Goal: Information Seeking & Learning: Learn about a topic

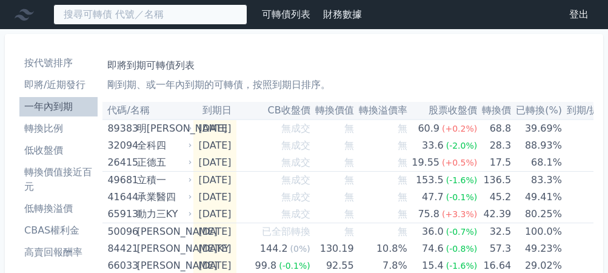
click at [187, 19] on input at bounding box center [150, 14] width 194 height 21
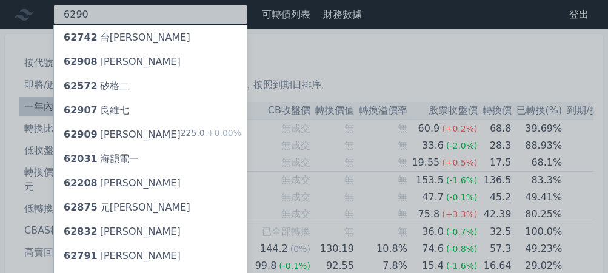
type input "6290"
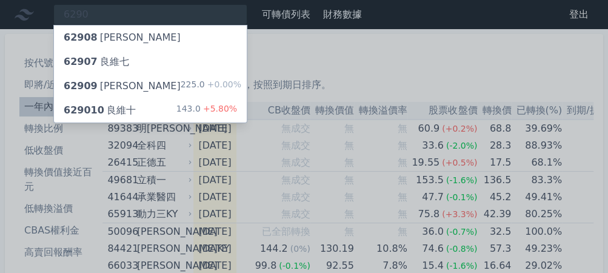
click at [182, 87] on div "62909 良維九 225.0 +0.00%" at bounding box center [150, 86] width 193 height 24
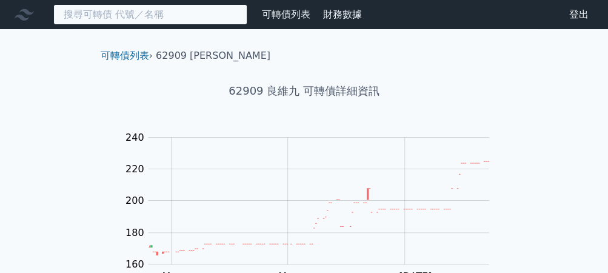
click at [180, 16] on input at bounding box center [150, 14] width 194 height 21
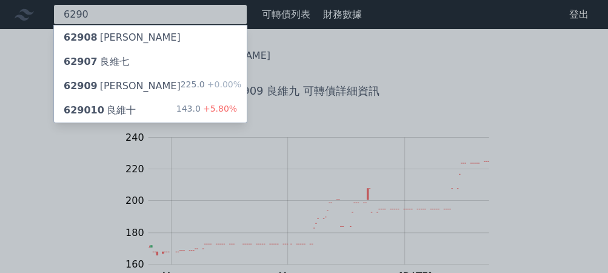
type input "6290"
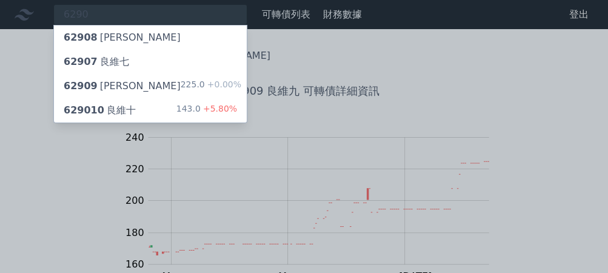
click at [190, 113] on div "143.0 +5.80%" at bounding box center [206, 110] width 61 height 15
click at [16, 6] on div at bounding box center [304, 136] width 608 height 273
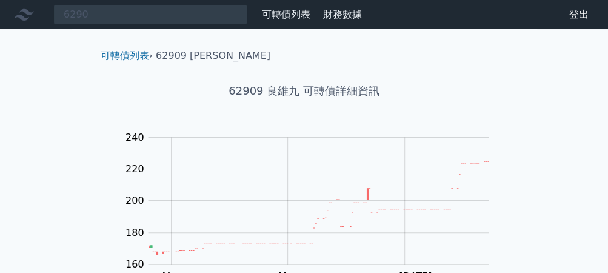
click at [25, 18] on icon at bounding box center [24, 15] width 19 height 12
click at [138, 54] on link "可轉債列表" at bounding box center [125, 56] width 48 height 12
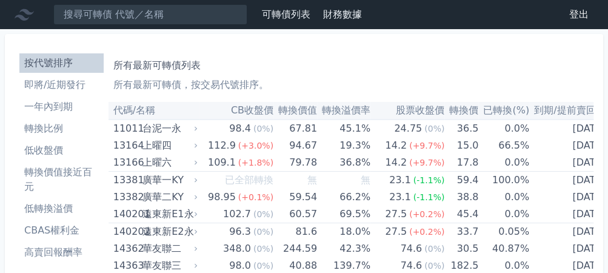
click at [62, 109] on li "一年內到期" at bounding box center [61, 106] width 84 height 15
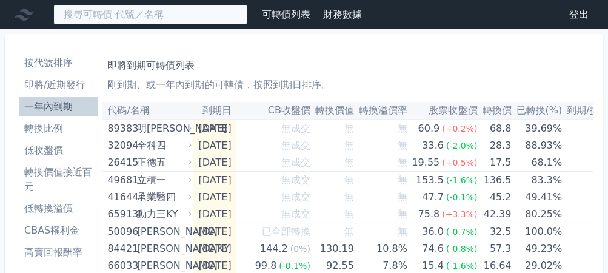
click at [182, 20] on input at bounding box center [150, 14] width 194 height 21
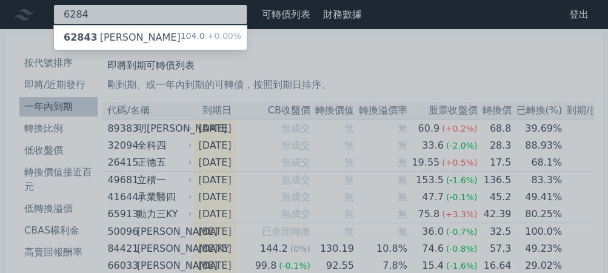
type input "6284"
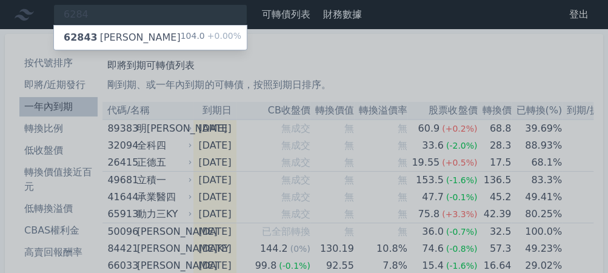
click at [154, 39] on div "62843 佳邦三 104.0 +0.00%" at bounding box center [150, 37] width 193 height 24
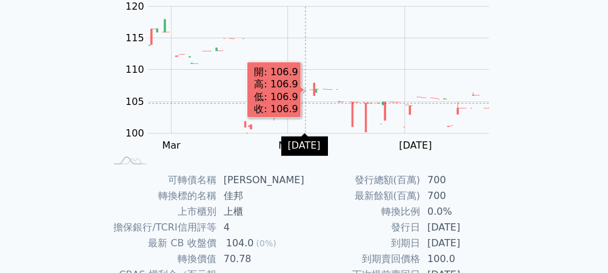
scroll to position [262, 0]
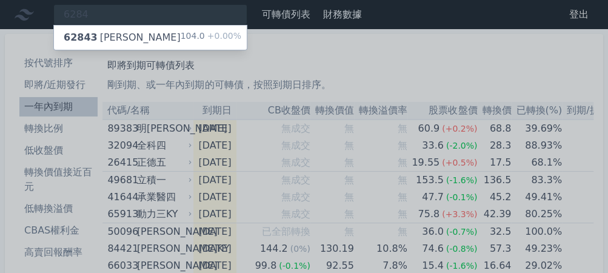
click at [329, 76] on div at bounding box center [304, 136] width 608 height 273
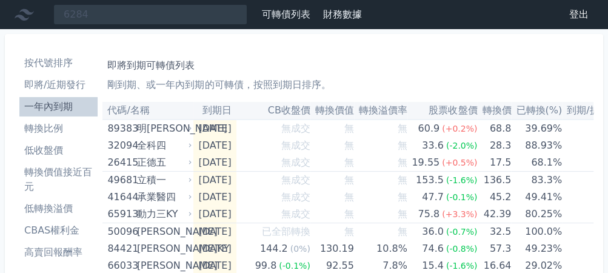
click at [80, 167] on li "轉換價值接近百元" at bounding box center [58, 179] width 78 height 29
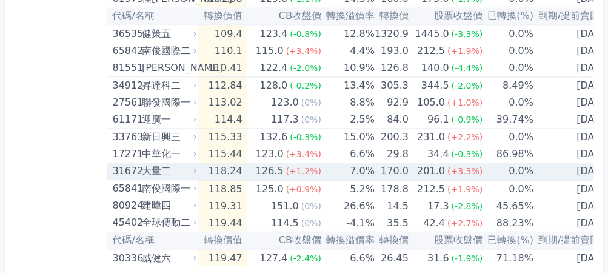
scroll to position [2559, 0]
